Goal: Task Accomplishment & Management: Complete application form

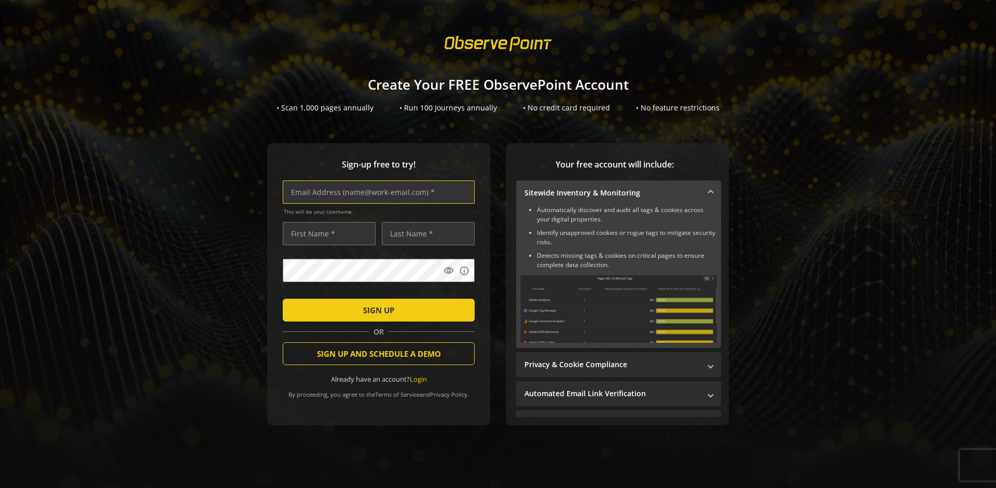
click at [376, 192] on input "text" at bounding box center [379, 192] width 192 height 23
type input "[EMAIL_ADDRESS][DOMAIN_NAME]"
click at [326, 234] on input "text" at bounding box center [329, 233] width 93 height 23
type input "Test"
click at [426, 234] on input "text" at bounding box center [428, 233] width 93 height 23
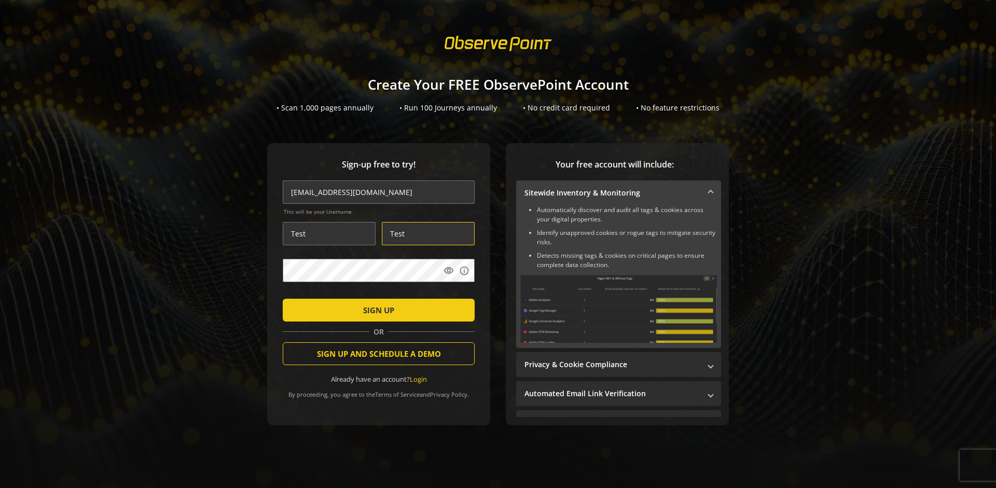
type input "Test"
click at [376, 310] on span "SIGN UP" at bounding box center [378, 310] width 31 height 19
